Goal: Task Accomplishment & Management: Manage account settings

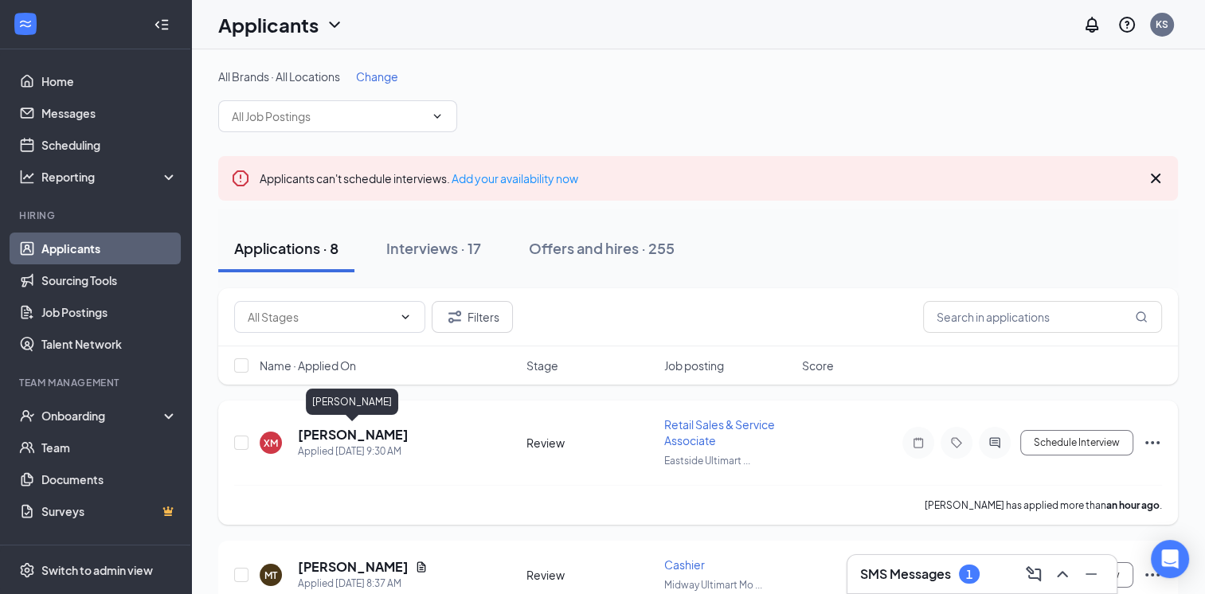
click at [321, 432] on h5 "[PERSON_NAME]" at bounding box center [353, 435] width 111 height 18
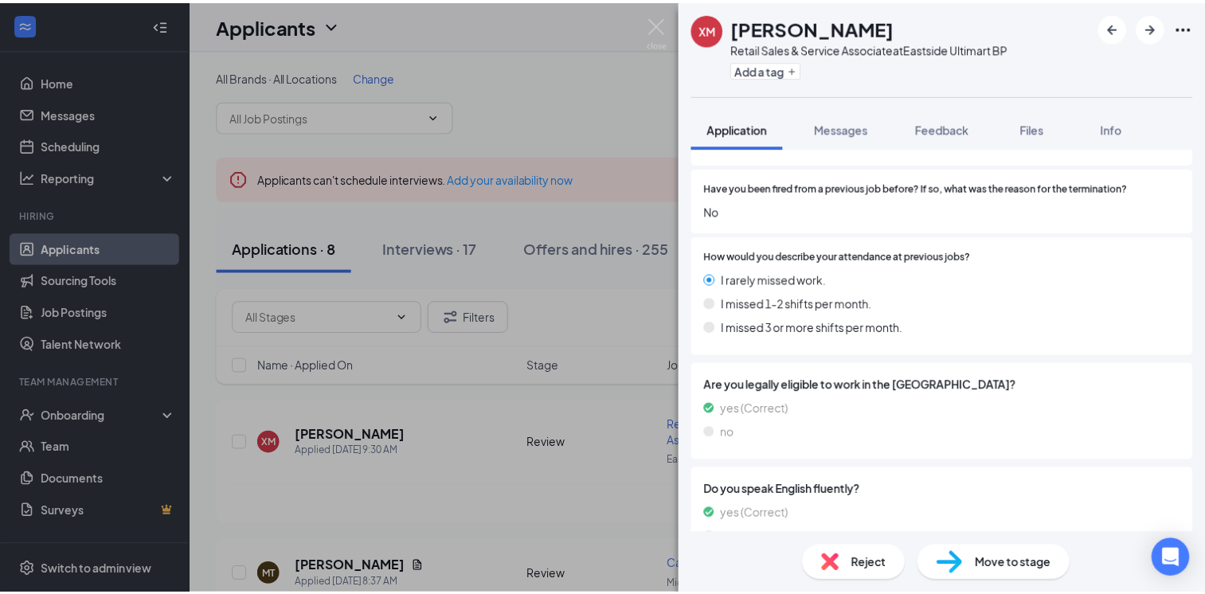
scroll to position [1274, 0]
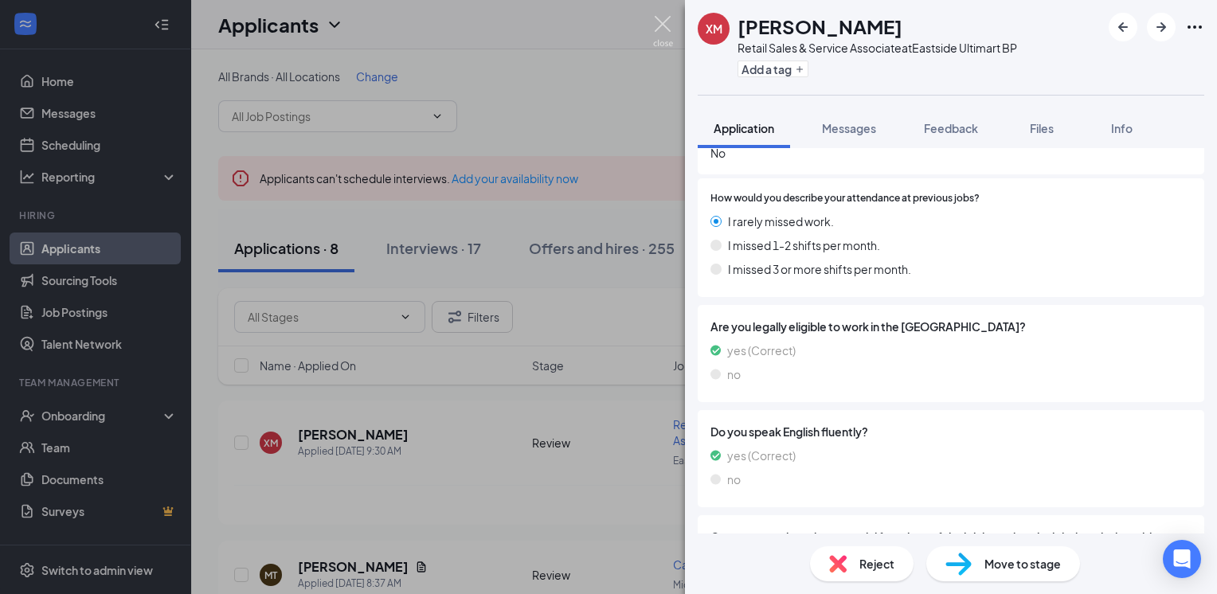
click at [659, 23] on img at bounding box center [663, 31] width 20 height 31
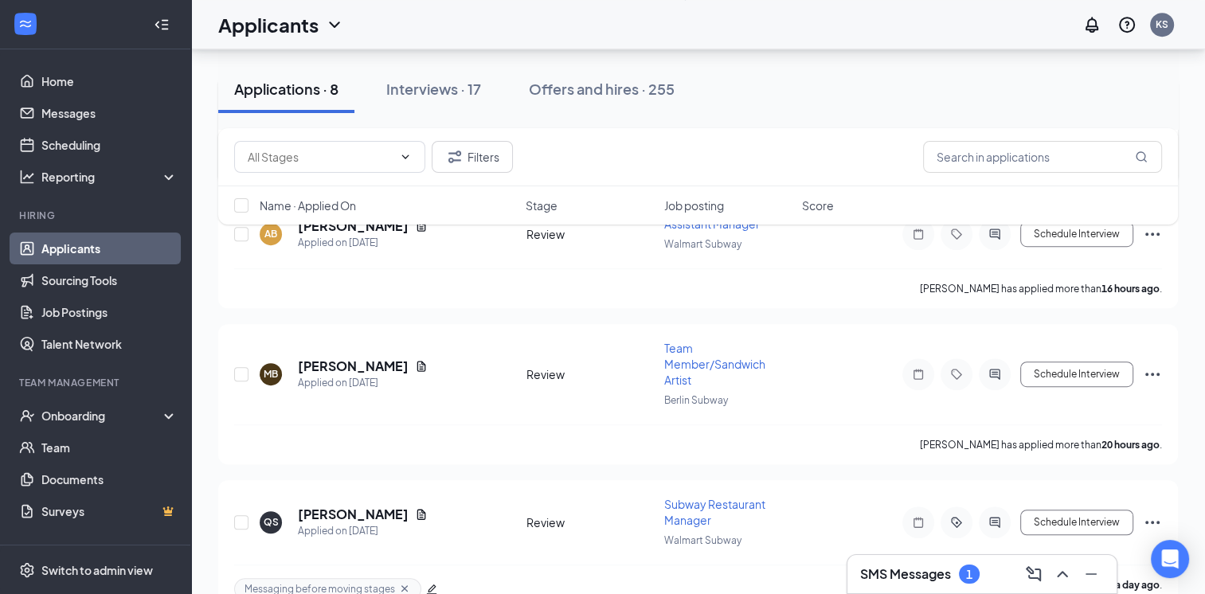
scroll to position [860, 0]
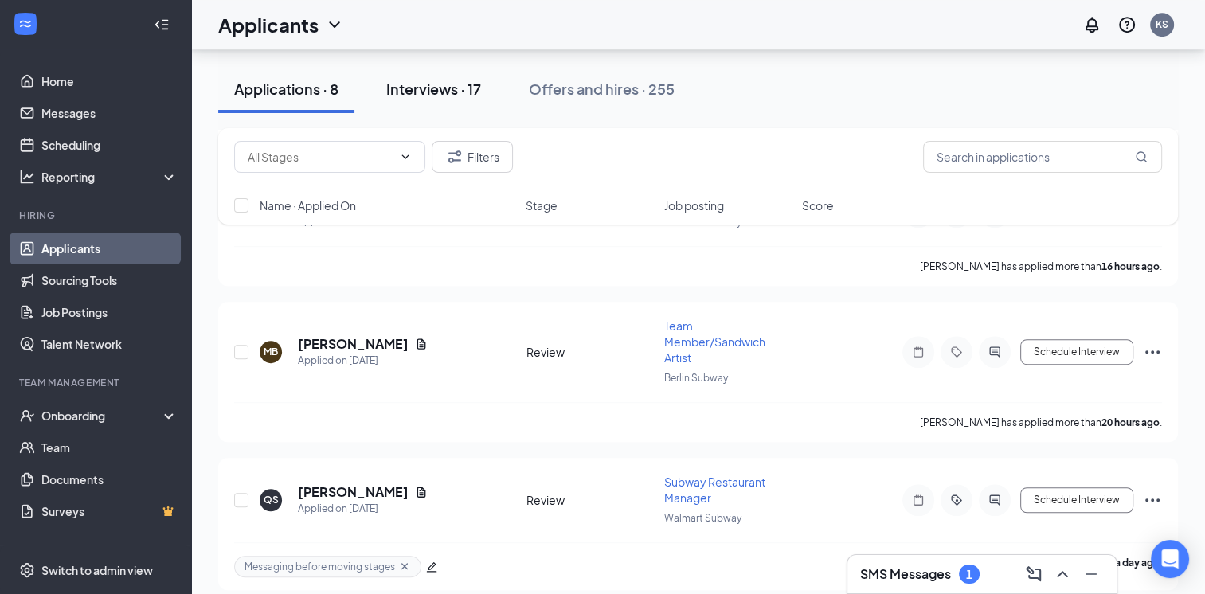
click at [418, 84] on div "Interviews · 17" at bounding box center [433, 89] width 95 height 20
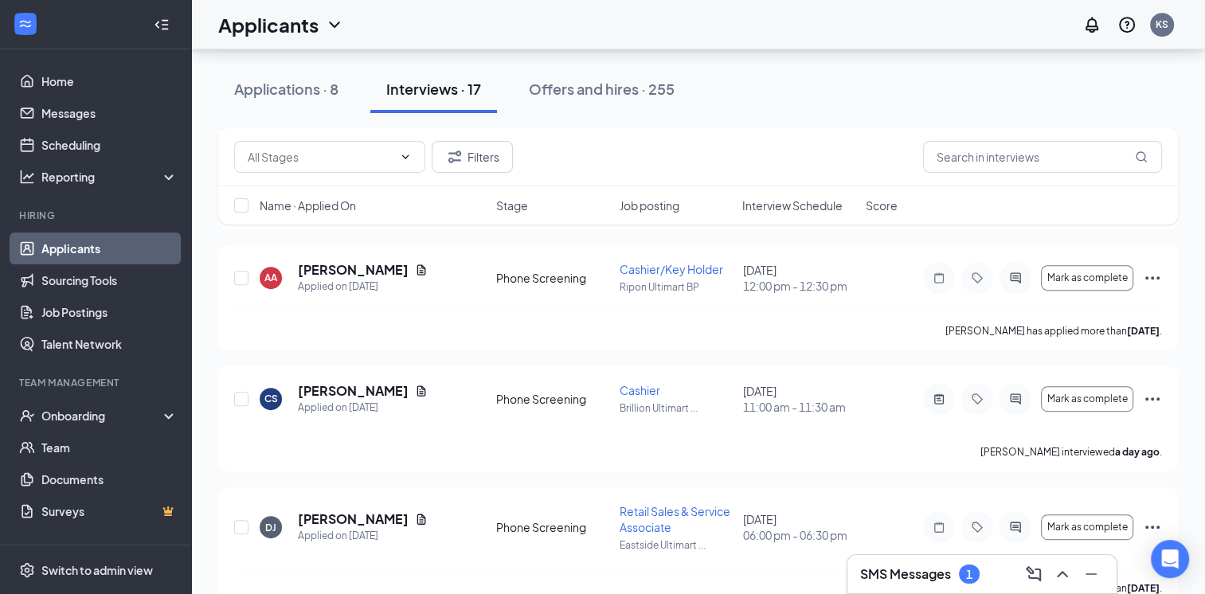
scroll to position [796, 0]
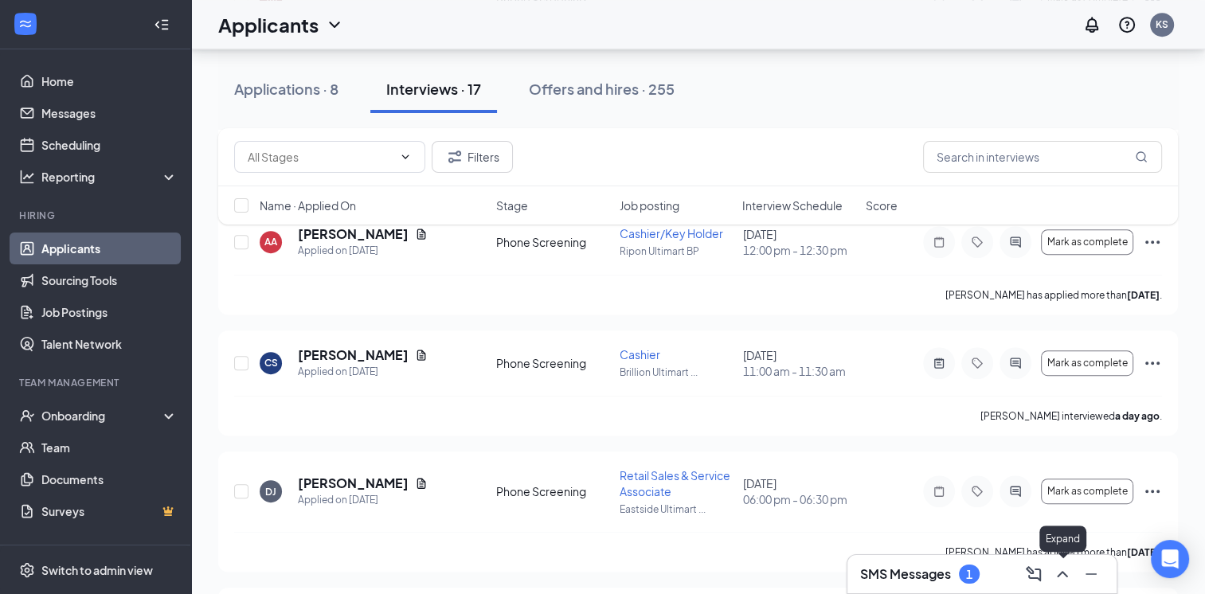
click at [1067, 577] on icon "ChevronUp" at bounding box center [1062, 574] width 19 height 19
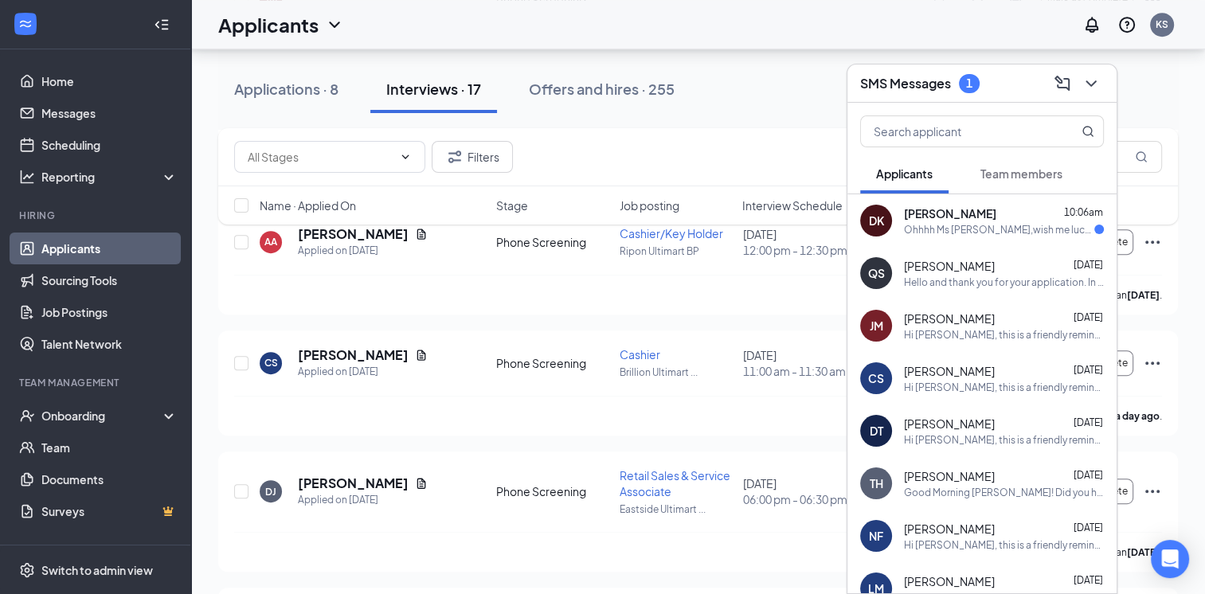
click at [1013, 177] on span "Team members" at bounding box center [1021, 173] width 82 height 14
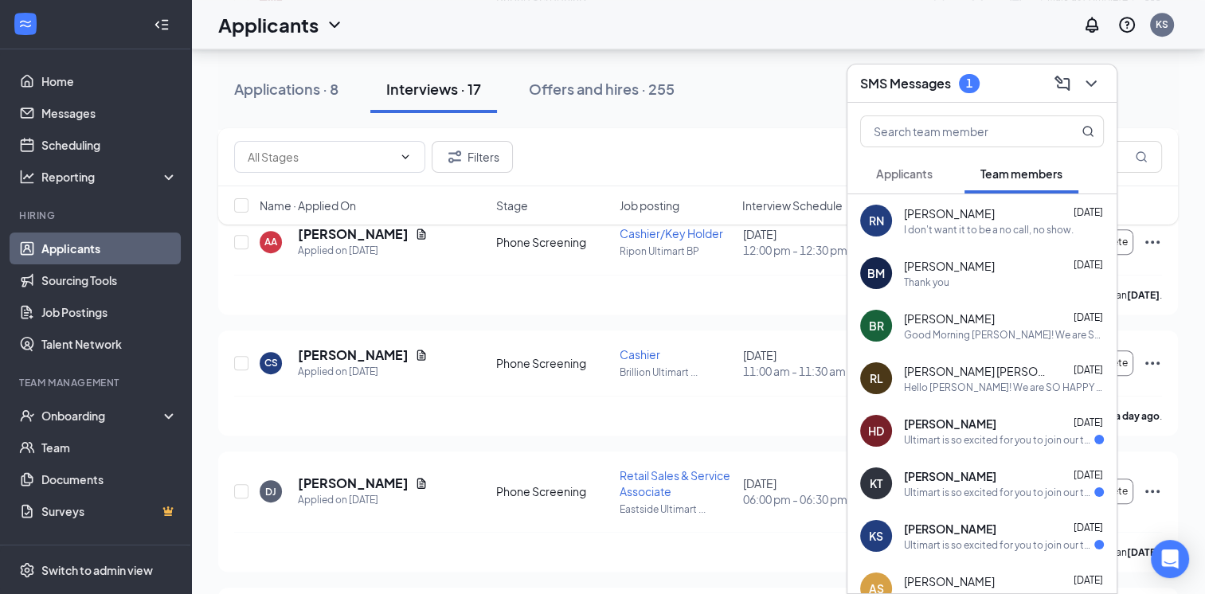
click at [898, 173] on span "Applicants" at bounding box center [904, 173] width 57 height 14
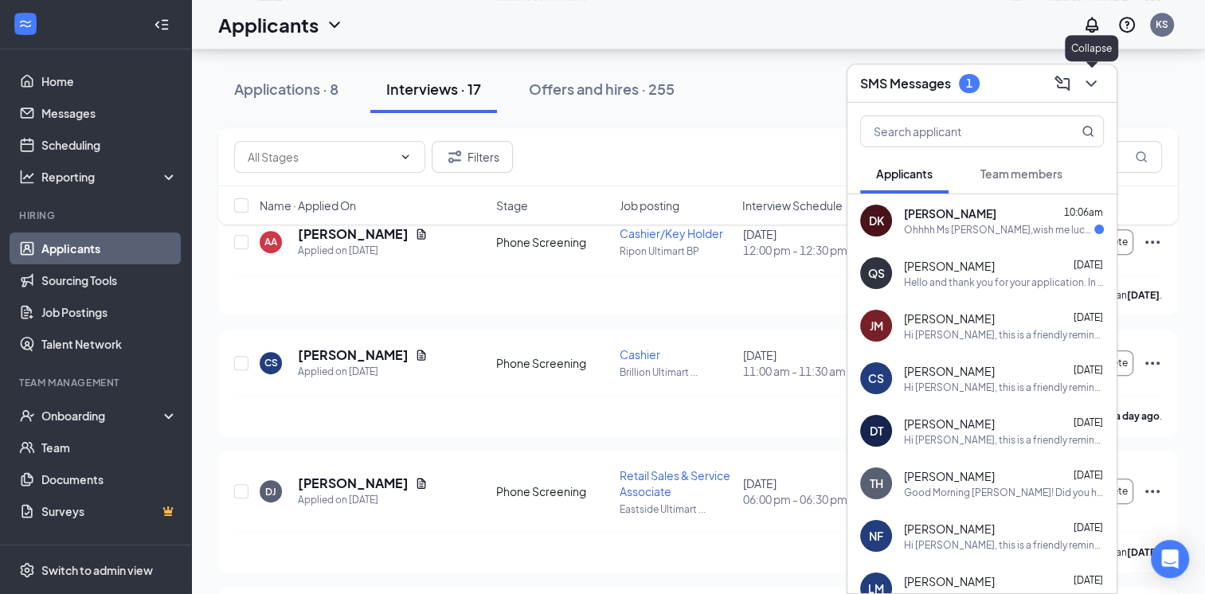
click at [1096, 84] on icon "ChevronDown" at bounding box center [1091, 83] width 19 height 19
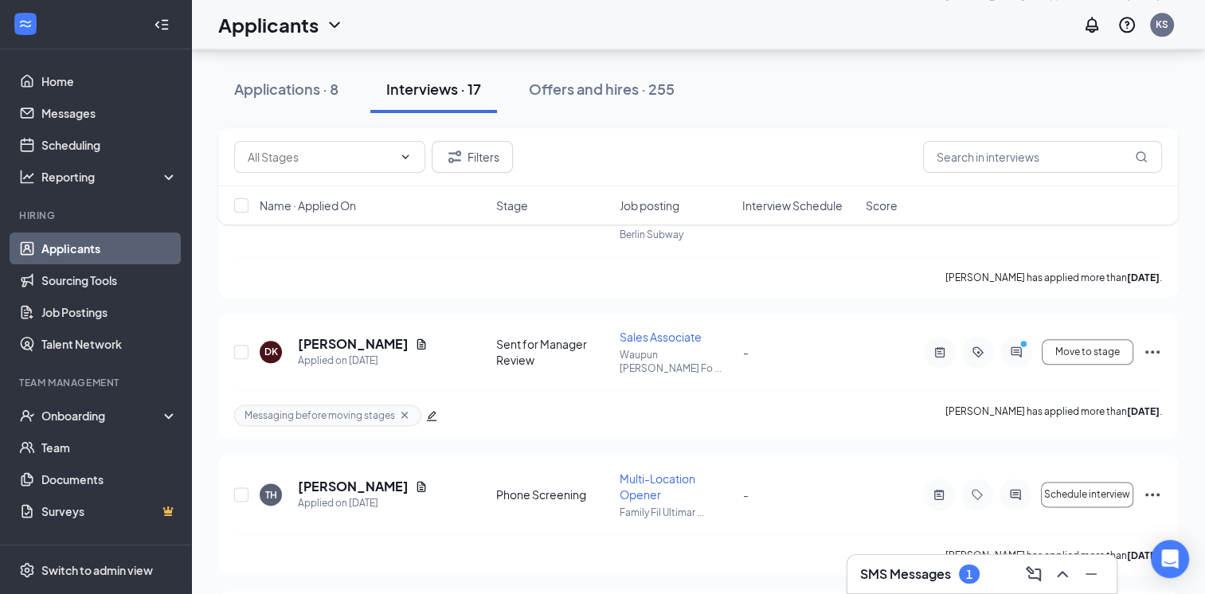
scroll to position [1986, 0]
